Goal: Information Seeking & Learning: Learn about a topic

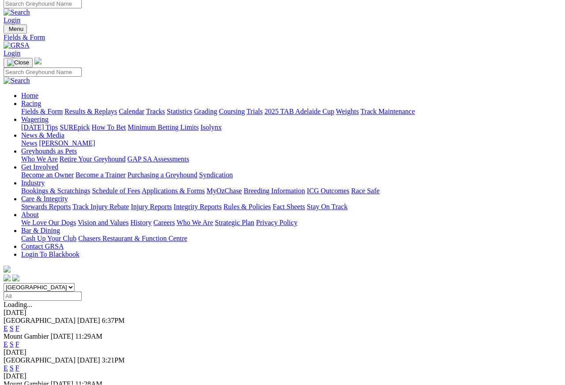
scroll to position [4, 0]
click at [19, 341] on link "F" at bounding box center [17, 344] width 4 height 7
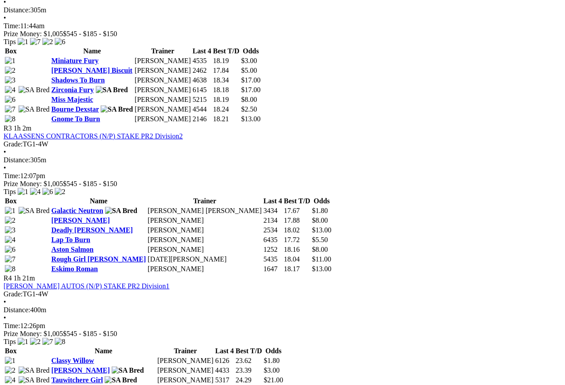
scroll to position [631, 0]
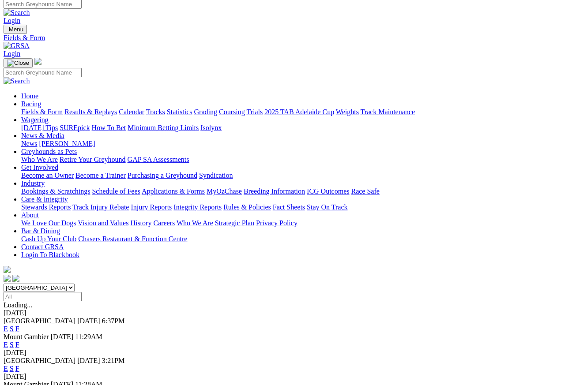
scroll to position [4, 0]
click at [19, 325] on link "F" at bounding box center [17, 328] width 4 height 7
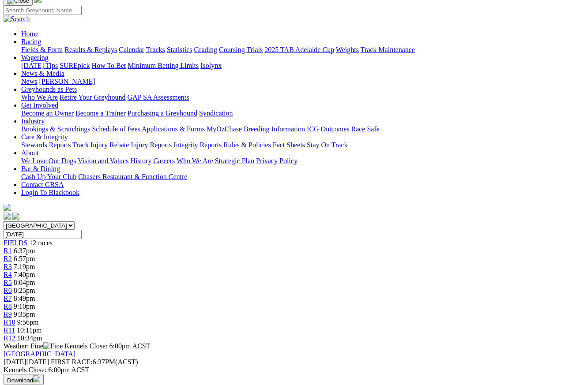
scroll to position [66, 0]
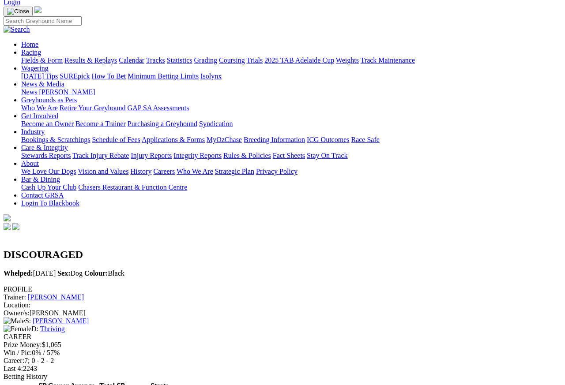
scroll to position [55, 0]
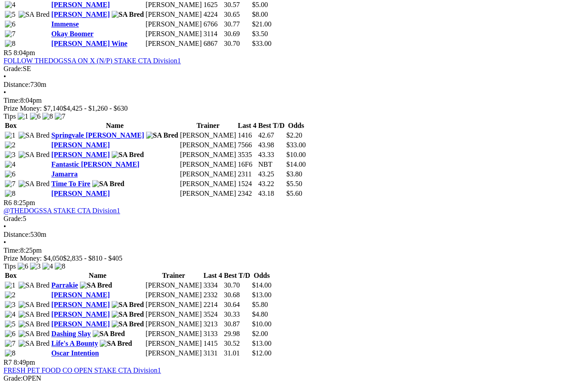
scroll to position [1037, 0]
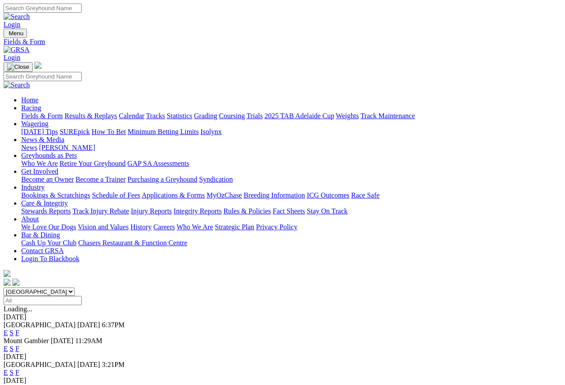
scroll to position [4, 0]
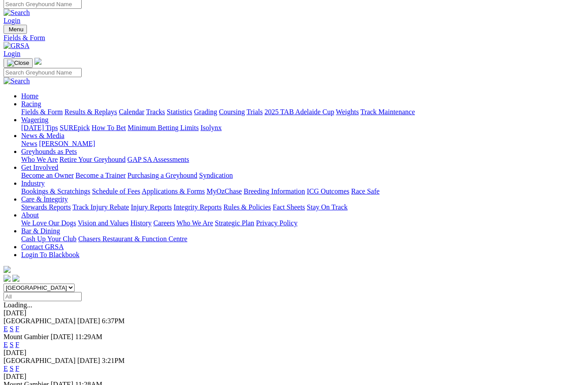
click at [68, 195] on link "Care & Integrity" at bounding box center [44, 198] width 47 height 7
click at [221, 203] on link "Integrity Reports" at bounding box center [197, 206] width 48 height 7
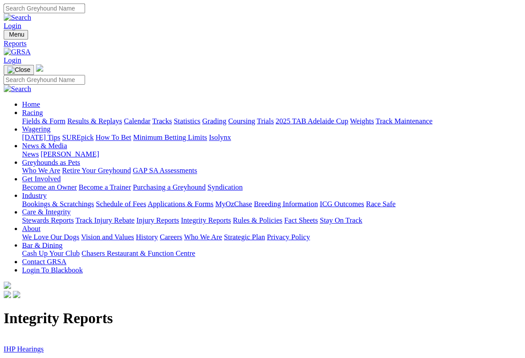
scroll to position [1, 0]
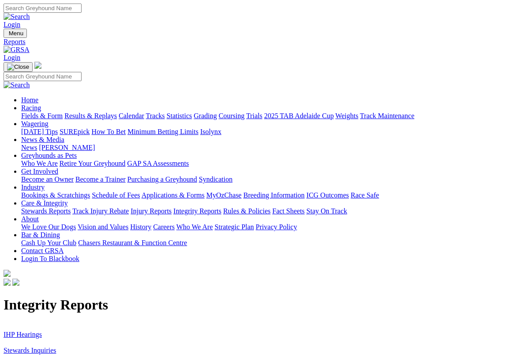
scroll to position [1, 0]
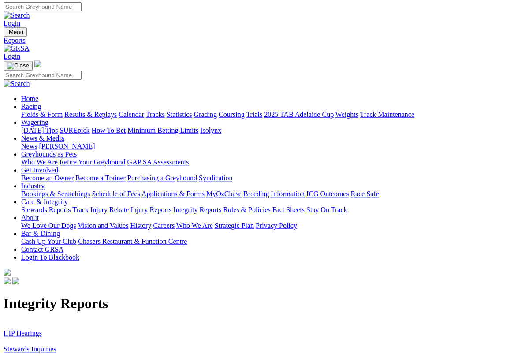
click at [18, 330] on link "IHP Hearings" at bounding box center [23, 333] width 38 height 7
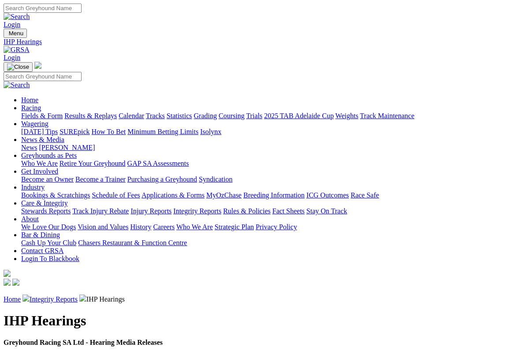
scroll to position [1, 0]
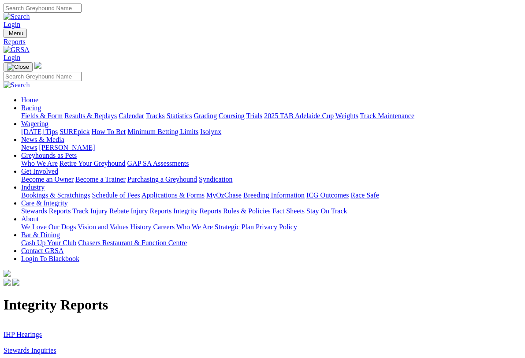
scroll to position [1, 0]
